Goal: Find specific page/section: Find specific page/section

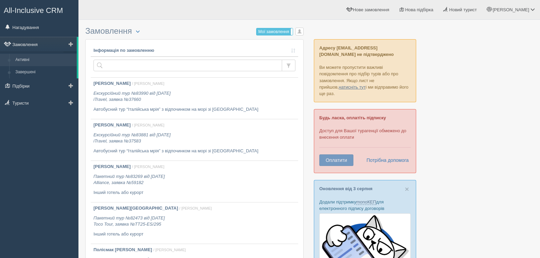
click at [32, 44] on link "Замовлення" at bounding box center [38, 44] width 77 height 15
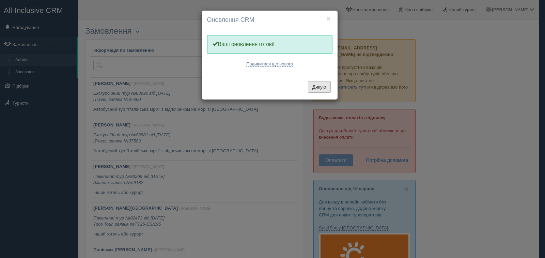
click at [314, 87] on button "Дякую" at bounding box center [319, 87] width 23 height 12
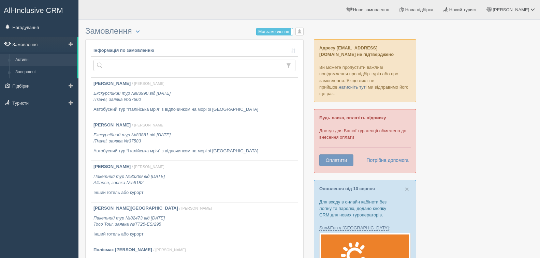
click at [33, 43] on link "Замовлення" at bounding box center [38, 44] width 77 height 15
click at [298, 33] on span "button" at bounding box center [299, 31] width 4 height 4
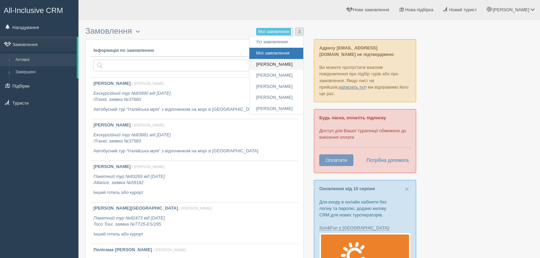
click at [261, 62] on link "[PERSON_NAME]" at bounding box center [276, 64] width 54 height 11
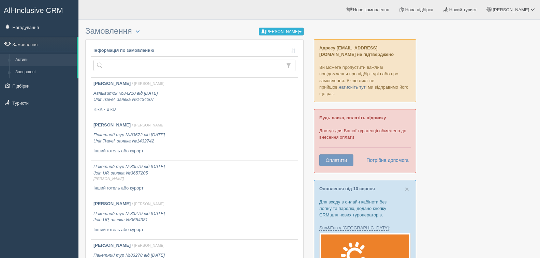
click at [270, 31] on button "[PERSON_NAME]" at bounding box center [281, 32] width 45 height 8
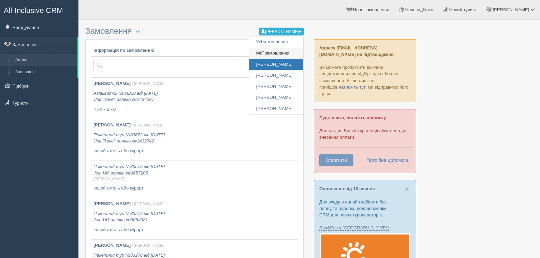
click at [256, 53] on link "Мої замовлення" at bounding box center [276, 53] width 54 height 11
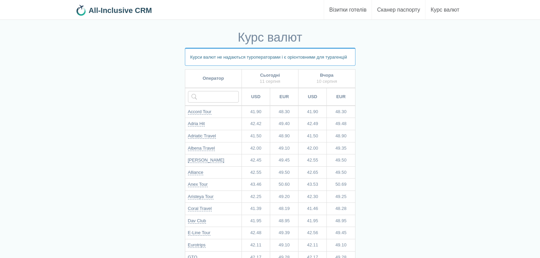
scroll to position [34, 0]
